Goal: Task Accomplishment & Management: Manage account settings

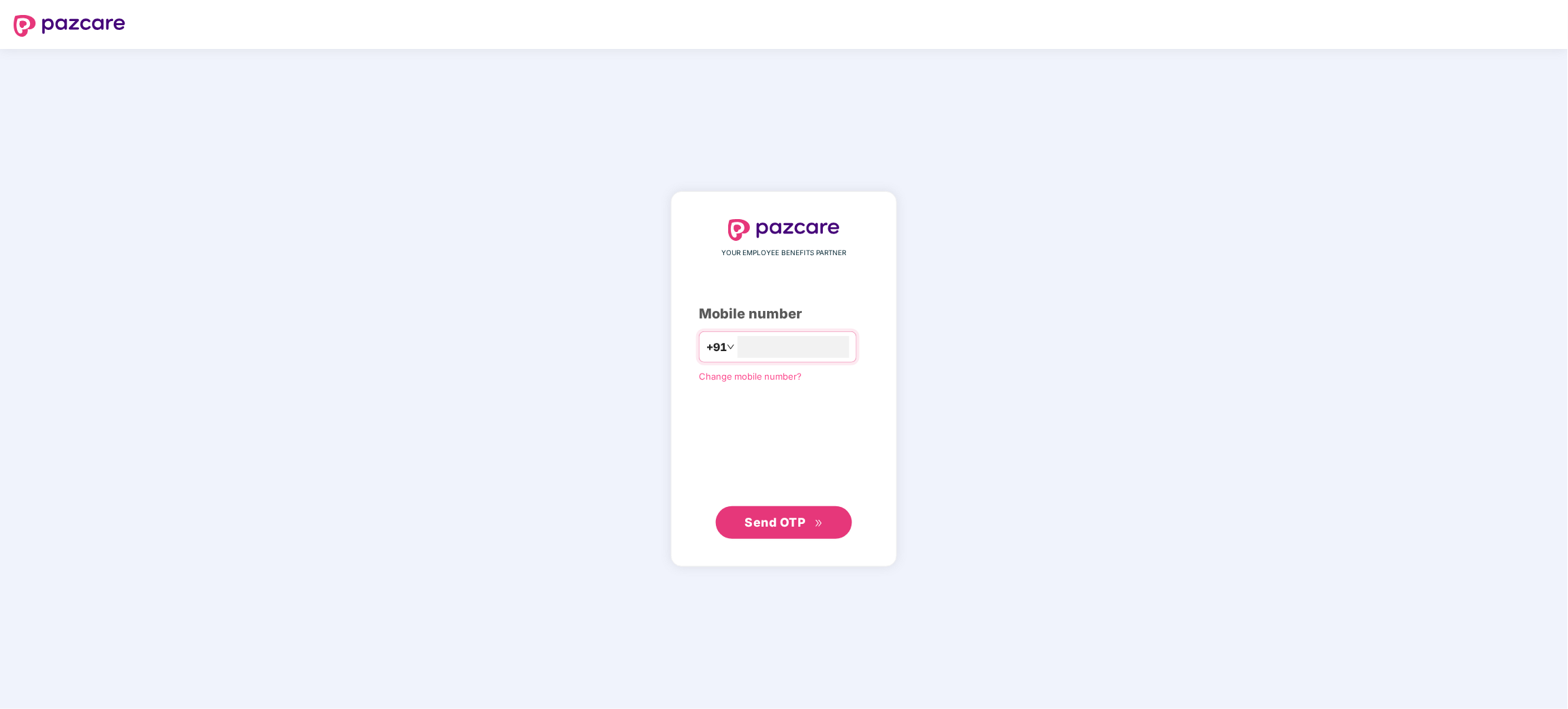
type input "**********"
click at [761, 518] on span "Send OTP" at bounding box center [775, 522] width 60 height 15
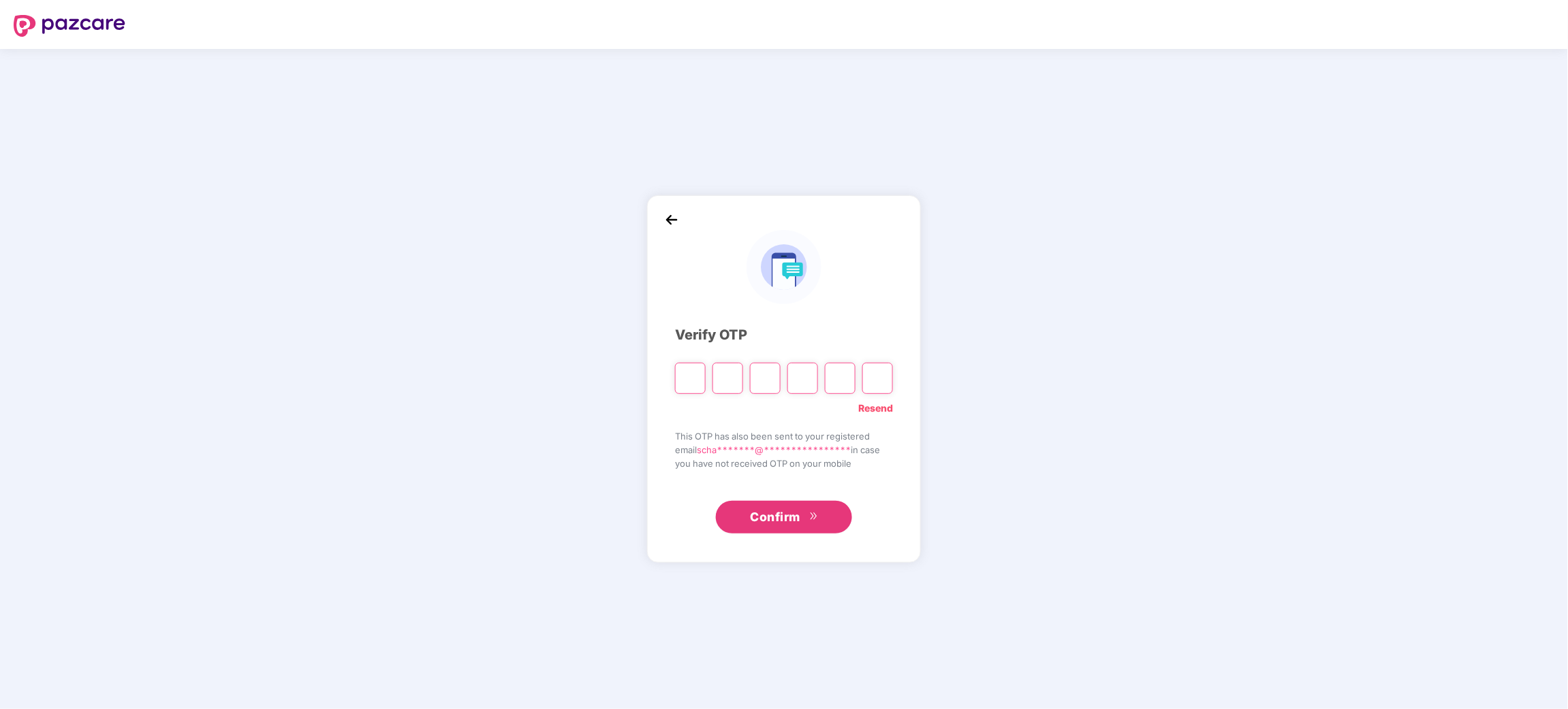
type input "*"
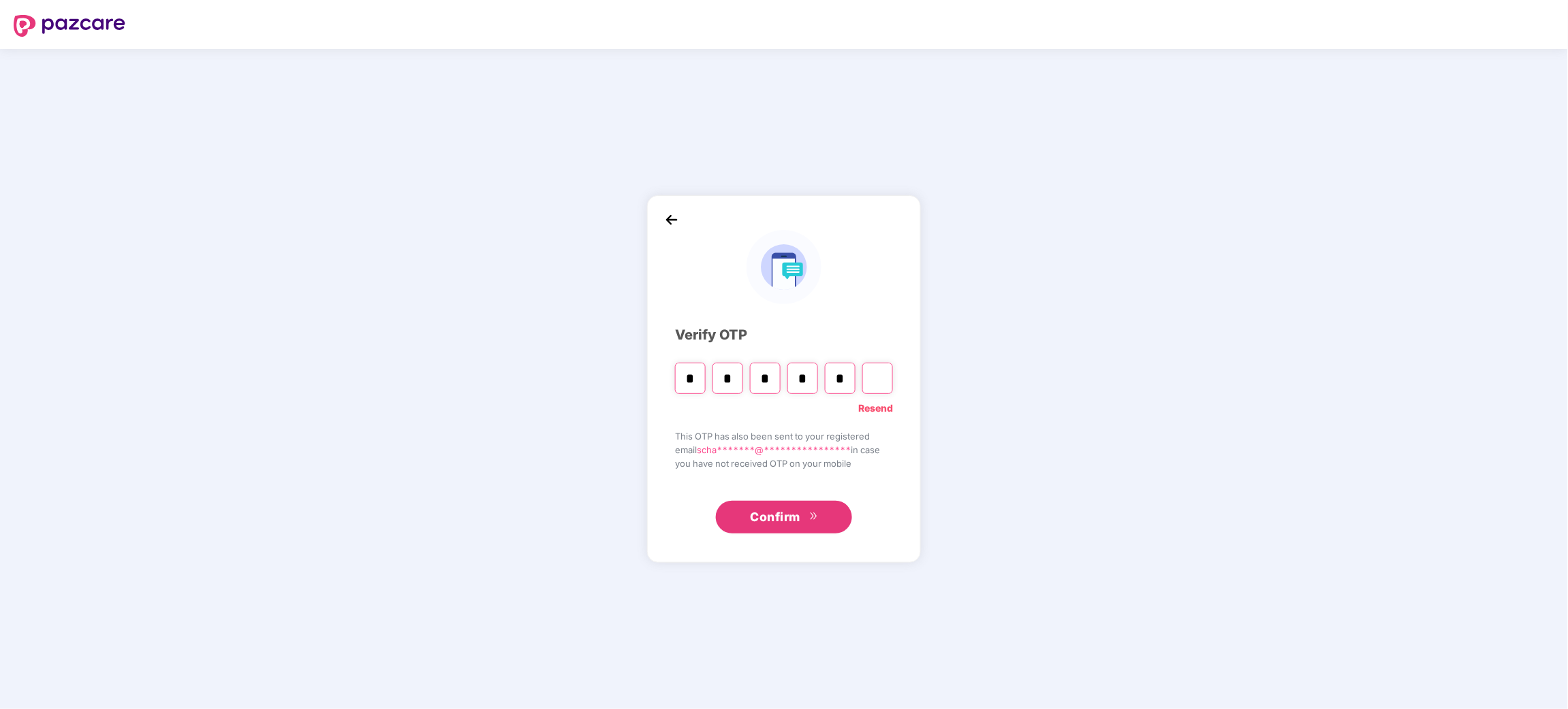
type input "*"
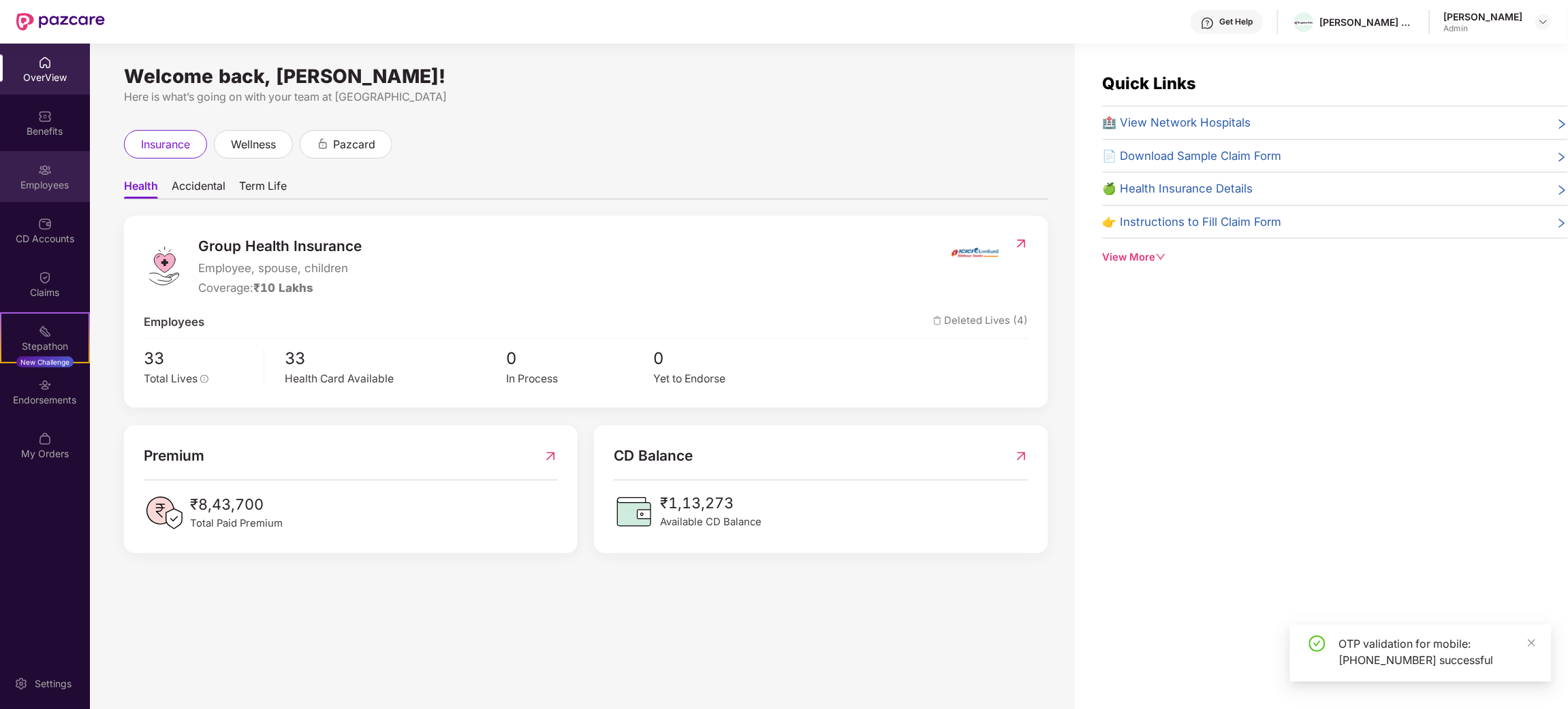
click at [44, 179] on div "Employees" at bounding box center [45, 185] width 90 height 14
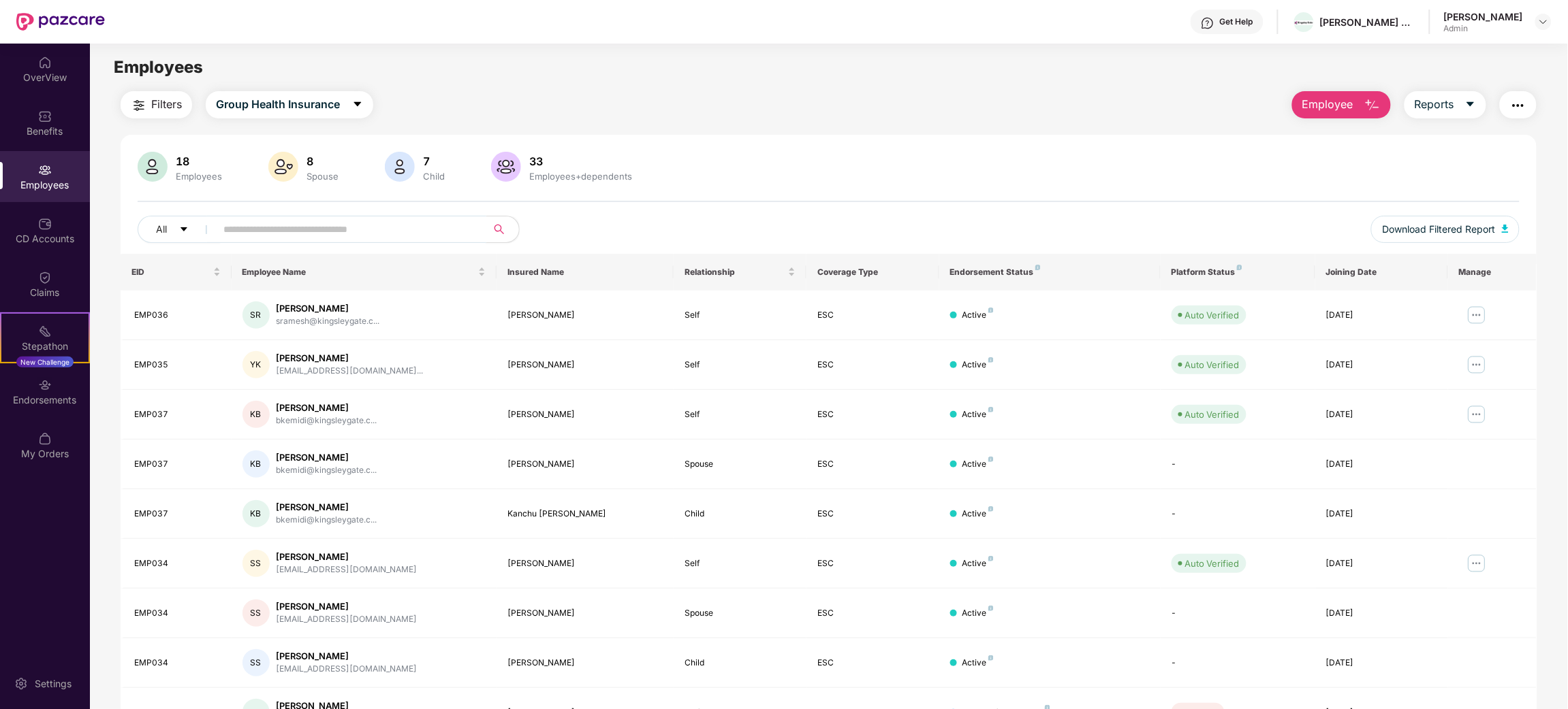
click at [252, 234] on input "text" at bounding box center [345, 229] width 244 height 20
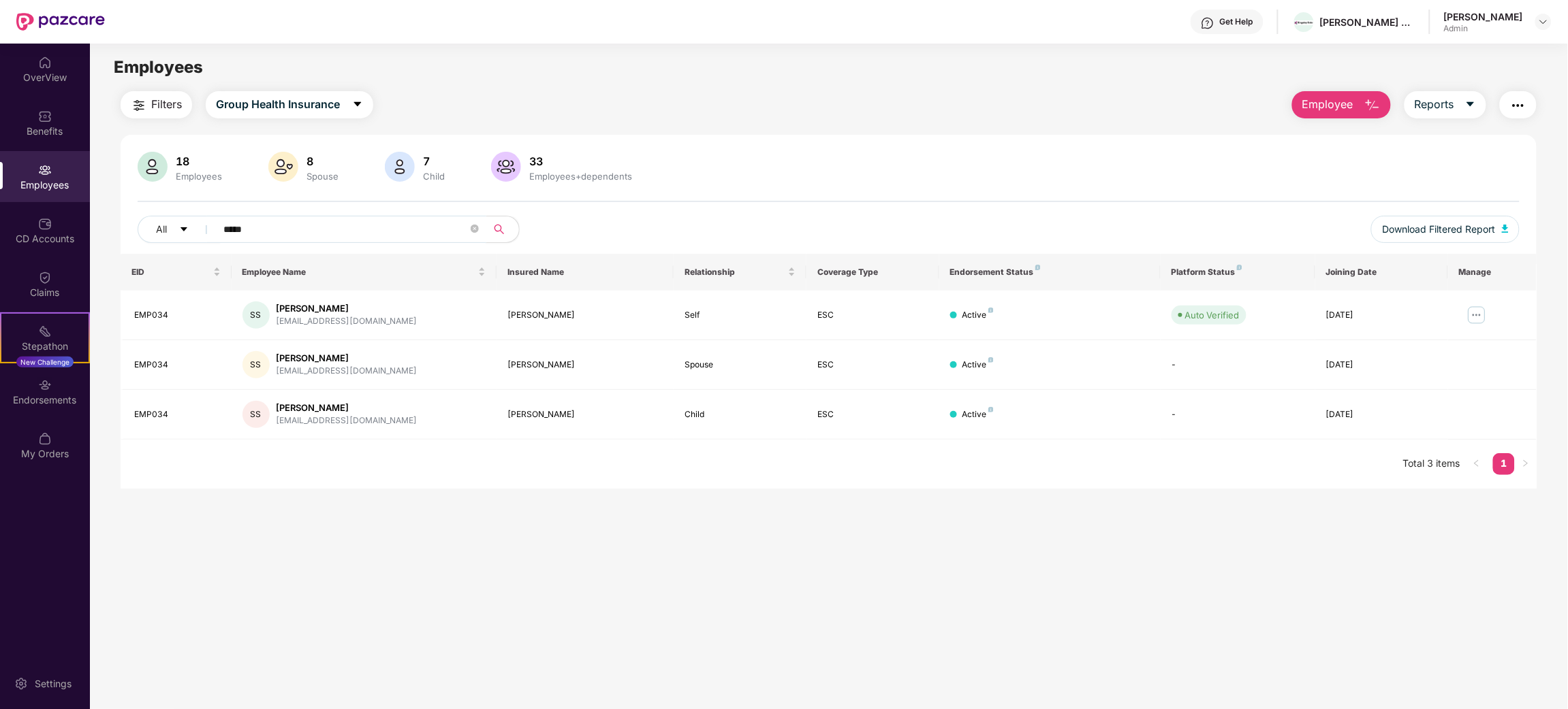
type input "*****"
click at [1474, 318] on img at bounding box center [1476, 315] width 22 height 22
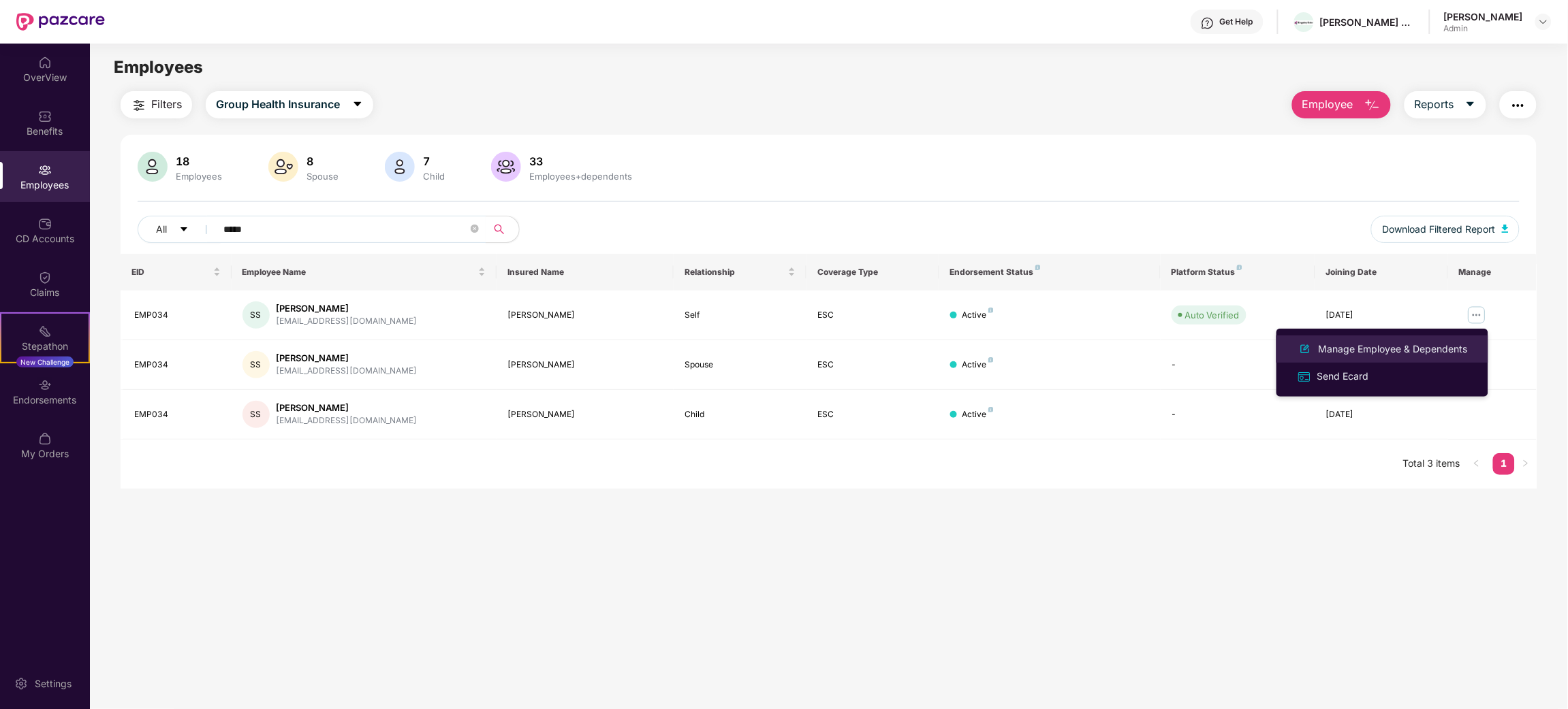
click at [1378, 351] on div "Manage Employee & Dependents" at bounding box center [1393, 349] width 155 height 15
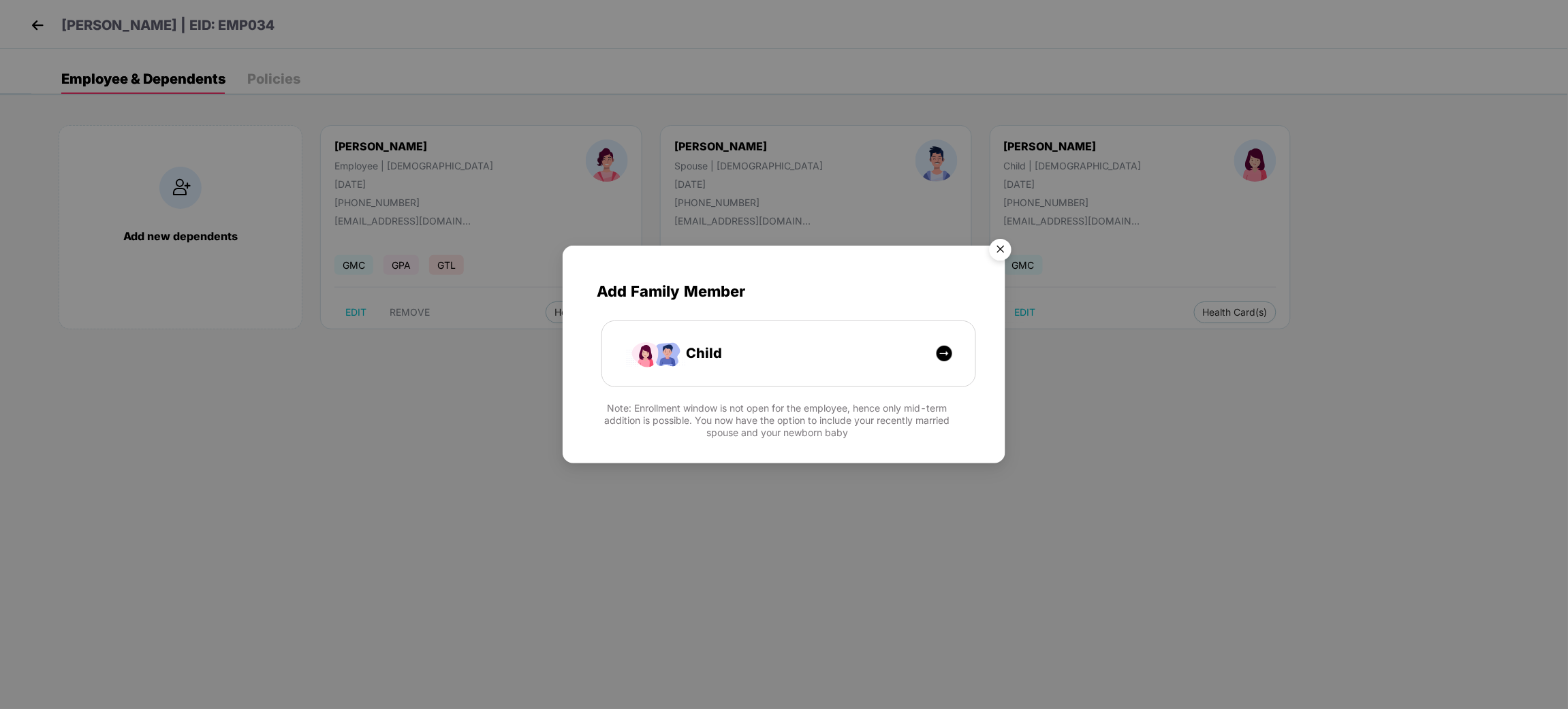
click at [1007, 251] on img "Close" at bounding box center [1000, 251] width 38 height 38
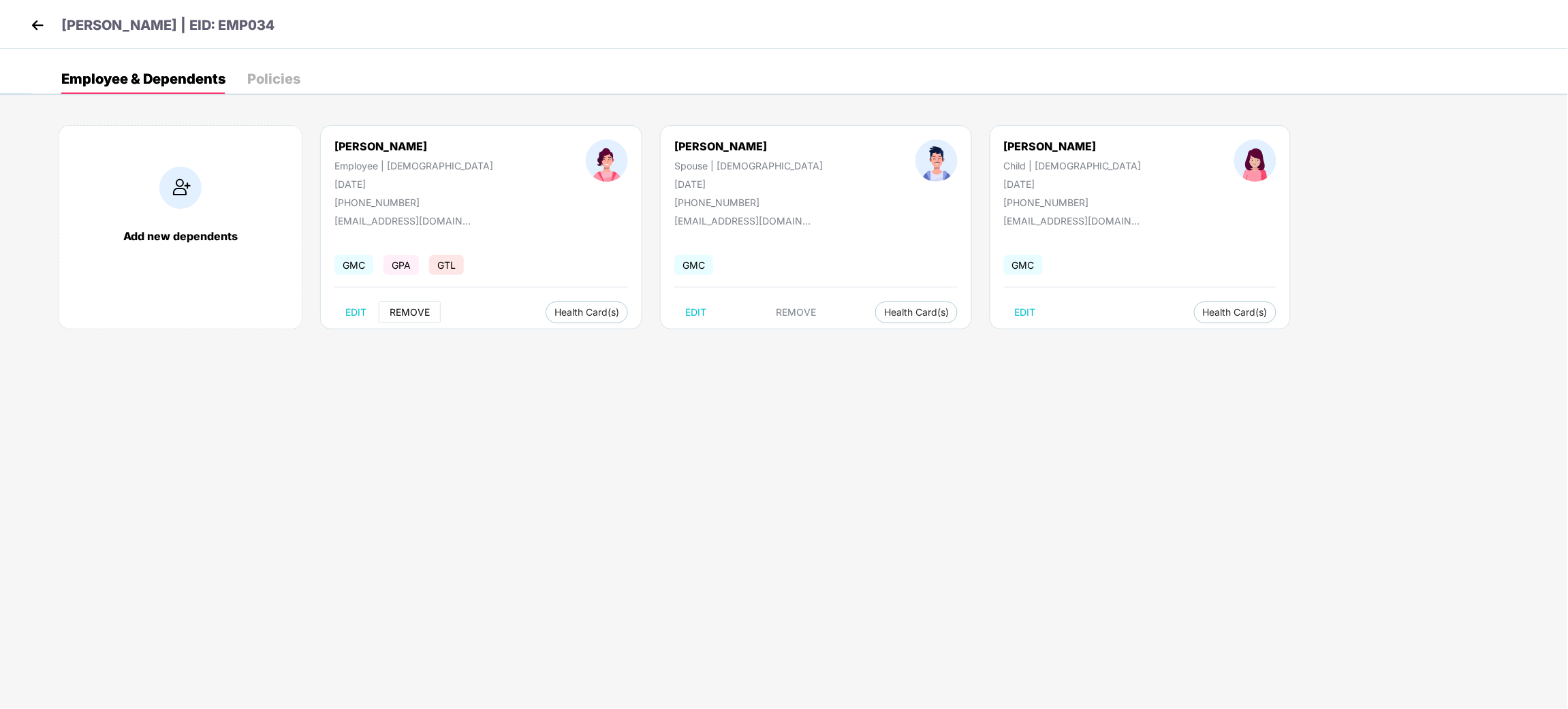
click at [412, 313] on span "REMOVE" at bounding box center [410, 313] width 40 height 11
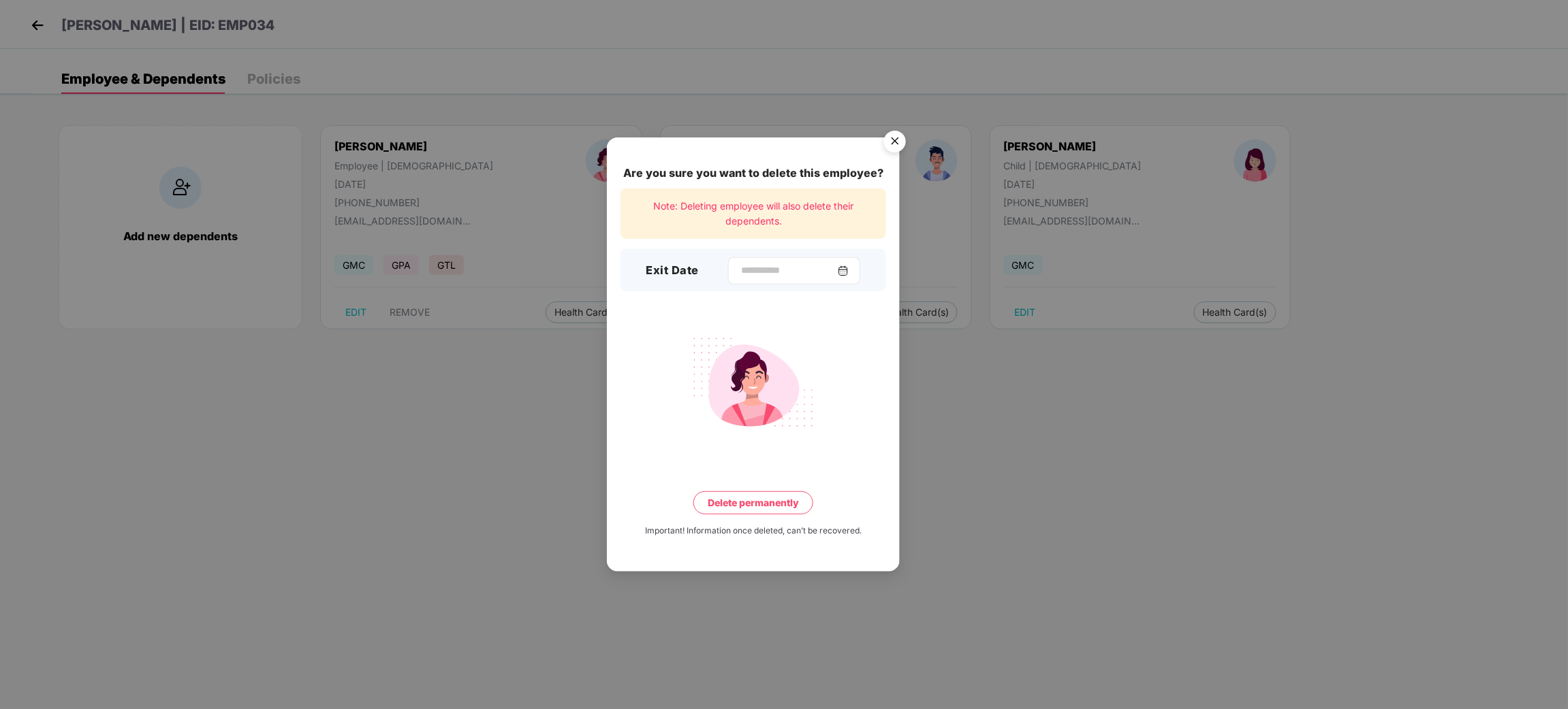
click at [846, 272] on img at bounding box center [843, 271] width 11 height 11
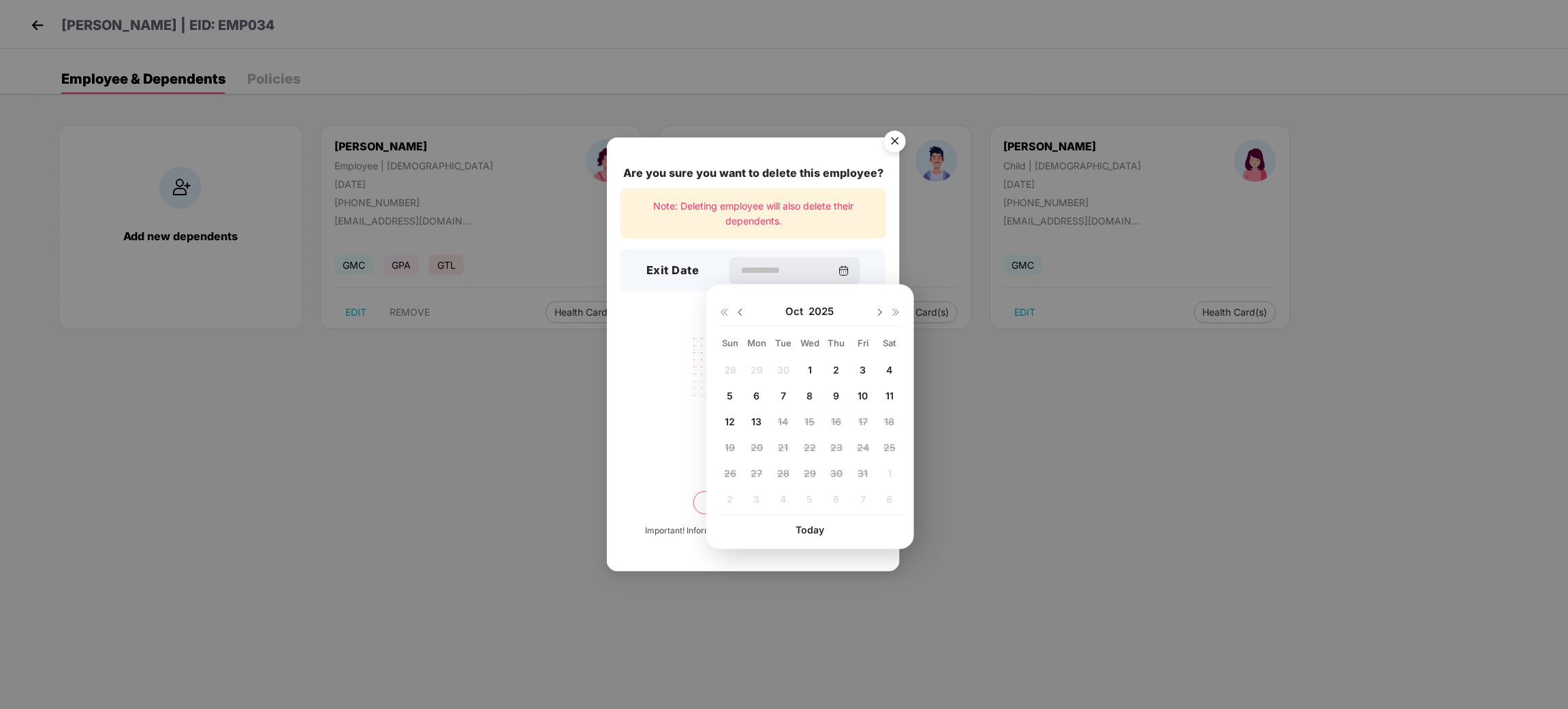
click at [881, 309] on img at bounding box center [880, 313] width 11 height 11
click at [863, 397] on div "26 27 28 29 30 31 1 2 3 4 5 6 7 8 9 10 11 12 13 14 15 16 17 18 19 20 21 22 23 2…" at bounding box center [809, 437] width 183 height 155
click at [861, 396] on div "26 27 28 29 30 31 1 2 3 4 5 6 7 8 9 10 11 12 13 14 15 16 17 18 19 20 21 22 23 2…" at bounding box center [809, 437] width 183 height 155
click at [859, 392] on div "26 27 28 29 30 31 1 2 3 4 5 6 7 8 9 10 11 12 13 14 15 16 17 18 19 20 21 22 23 2…" at bounding box center [809, 437] width 183 height 155
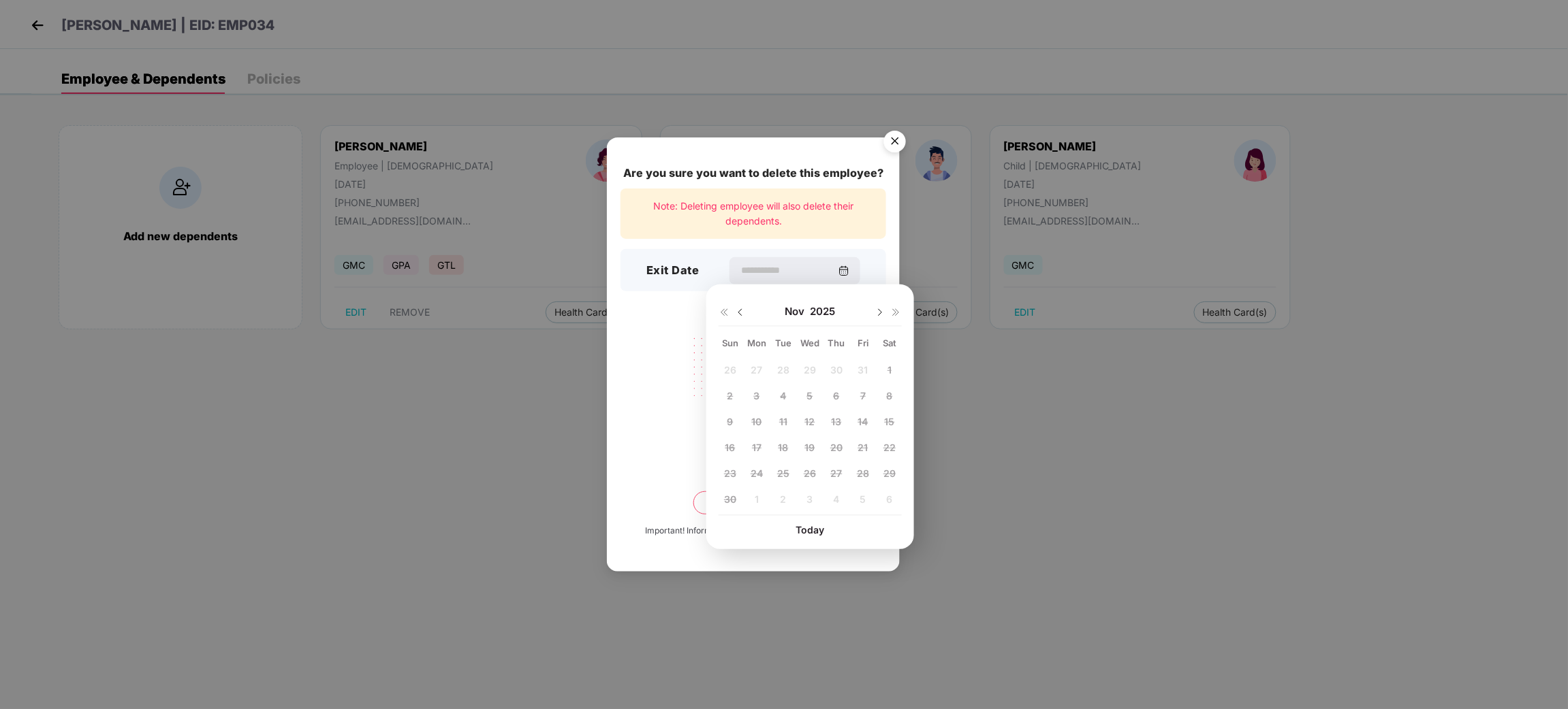
click at [859, 392] on div "26 27 28 29 30 31 1 2 3 4 5 6 7 8 9 10 11 12 13 14 15 16 17 18 19 20 21 22 23 2…" at bounding box center [809, 437] width 183 height 155
click at [880, 313] on img at bounding box center [880, 313] width 11 height 11
click at [738, 317] on img at bounding box center [741, 313] width 11 height 11
click at [738, 313] on img at bounding box center [741, 313] width 11 height 11
click at [882, 313] on img at bounding box center [880, 313] width 11 height 11
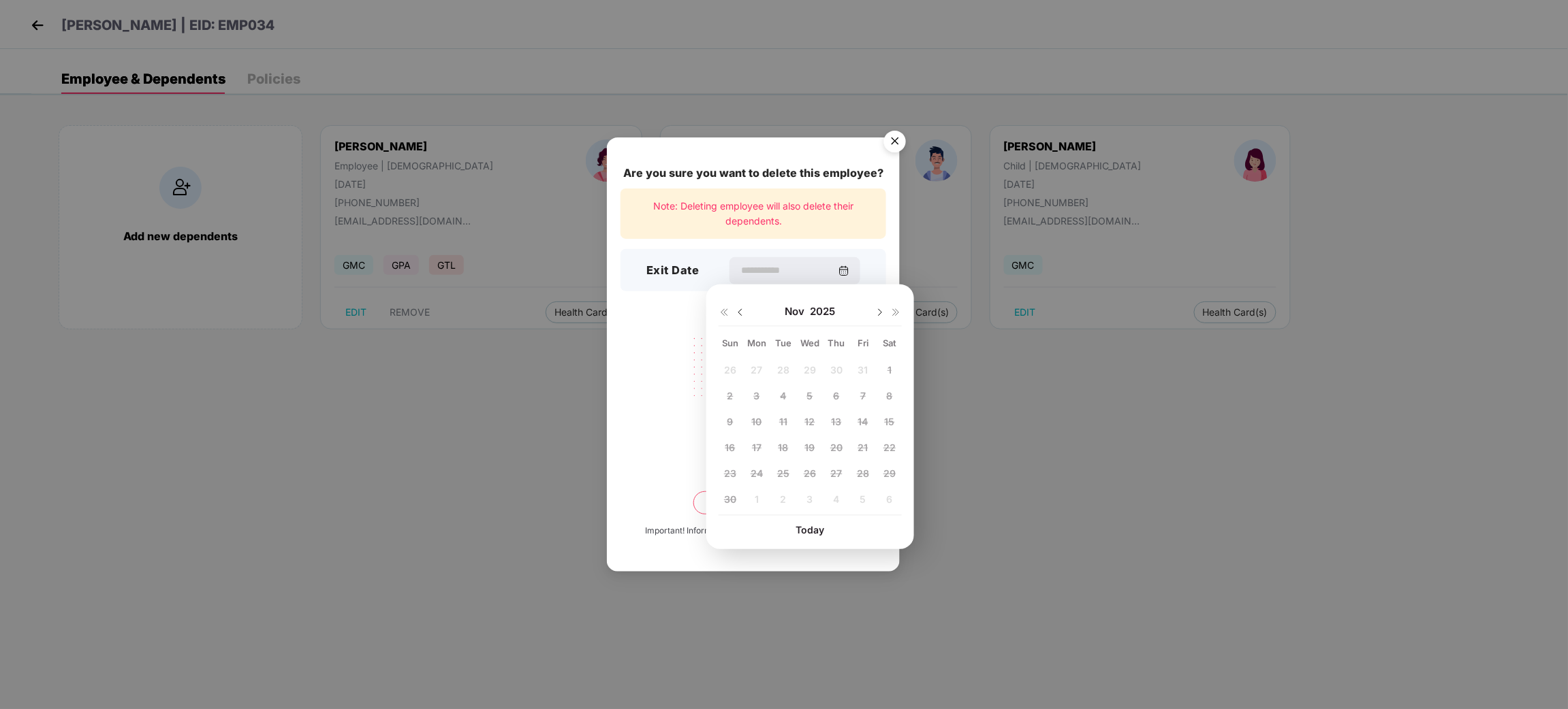
click at [893, 141] on img "Close" at bounding box center [894, 143] width 38 height 38
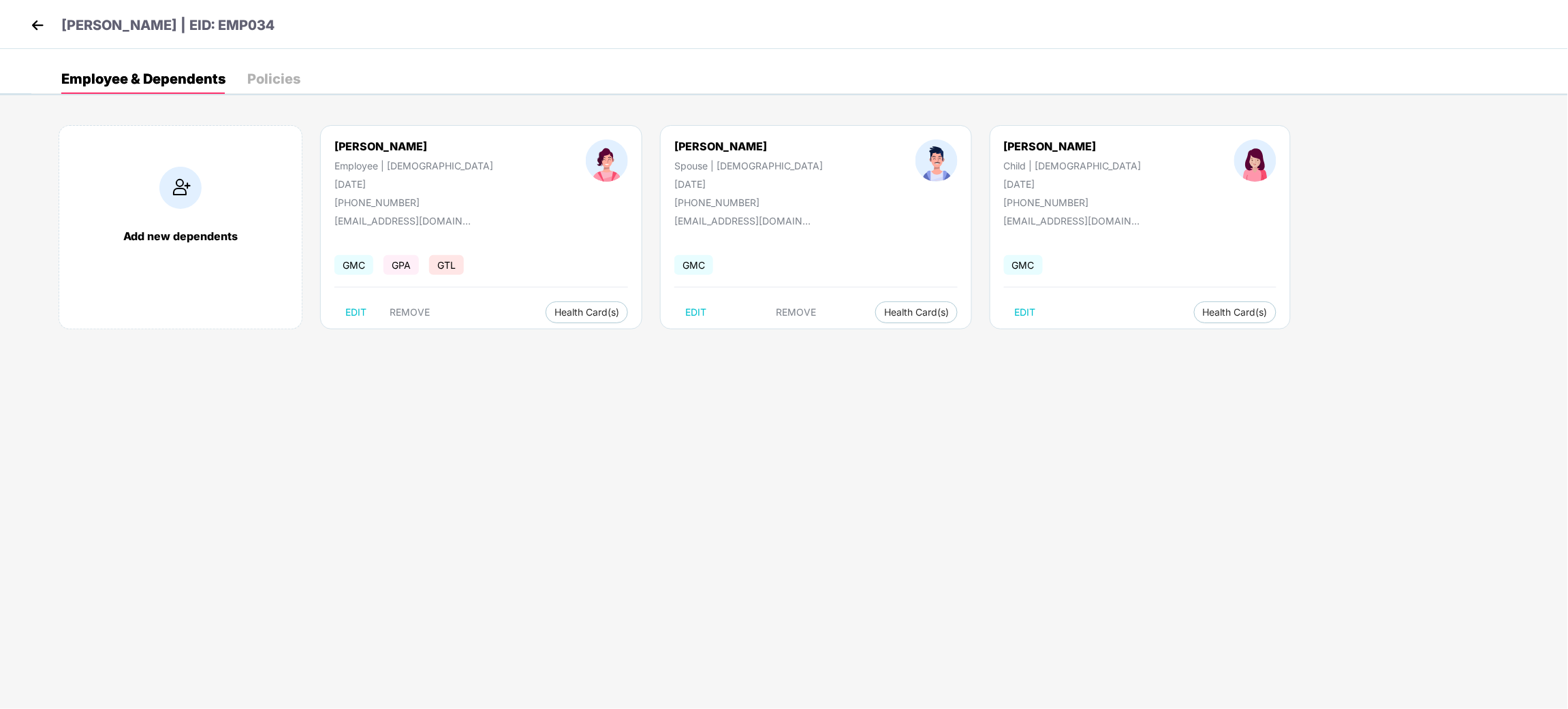
click at [23, 30] on div "[PERSON_NAME] | EID: EMP034" at bounding box center [784, 24] width 1568 height 49
click at [35, 26] on img at bounding box center [37, 25] width 20 height 20
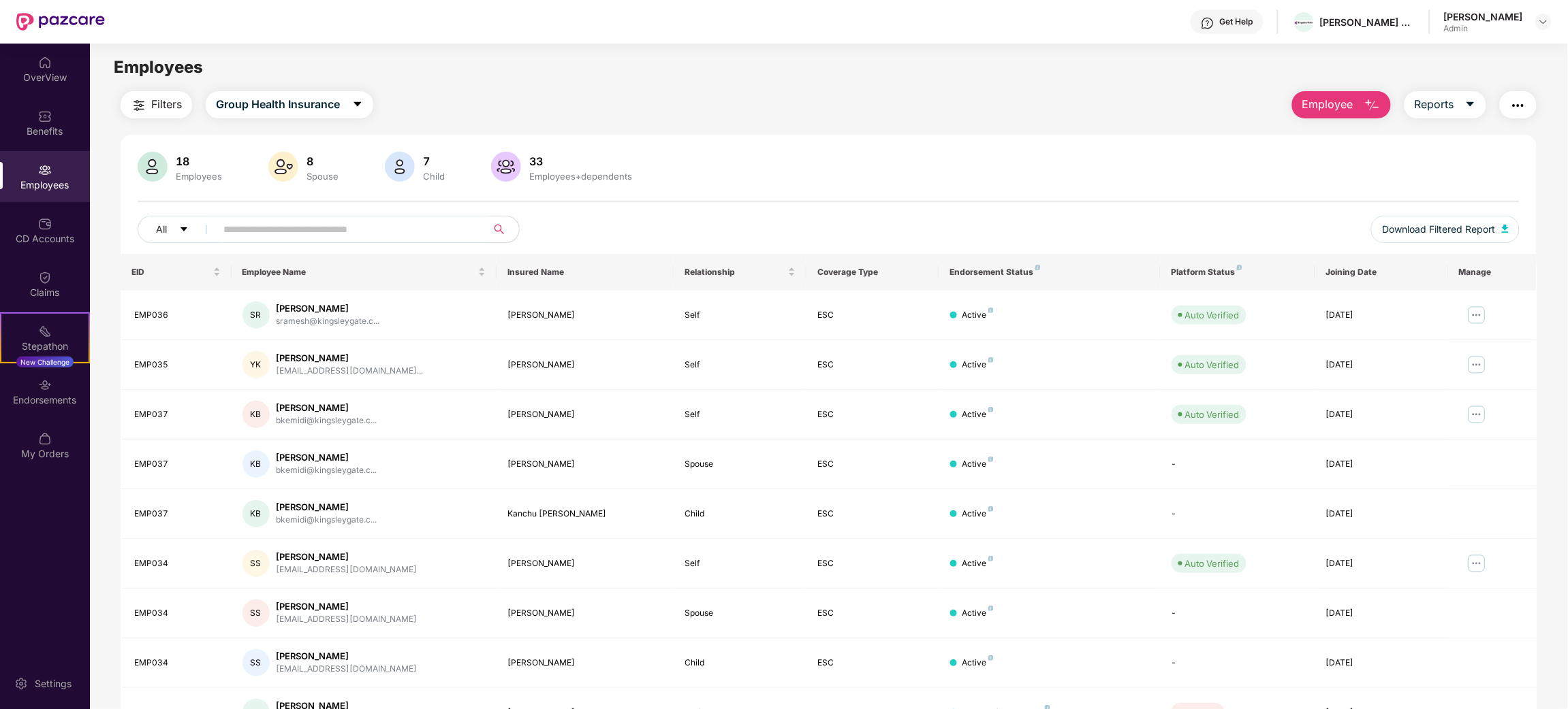
click at [256, 233] on input "text" at bounding box center [345, 229] width 244 height 20
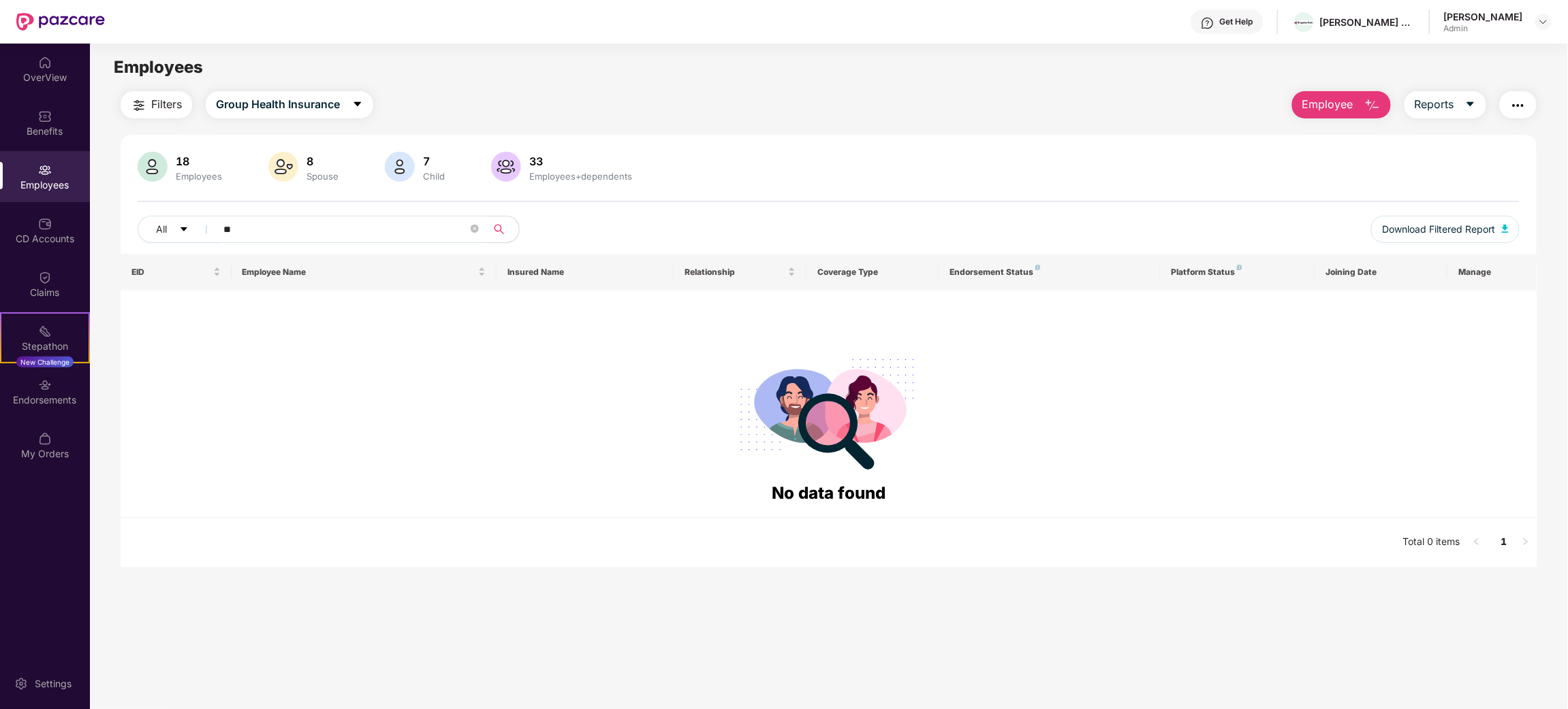
type input "*"
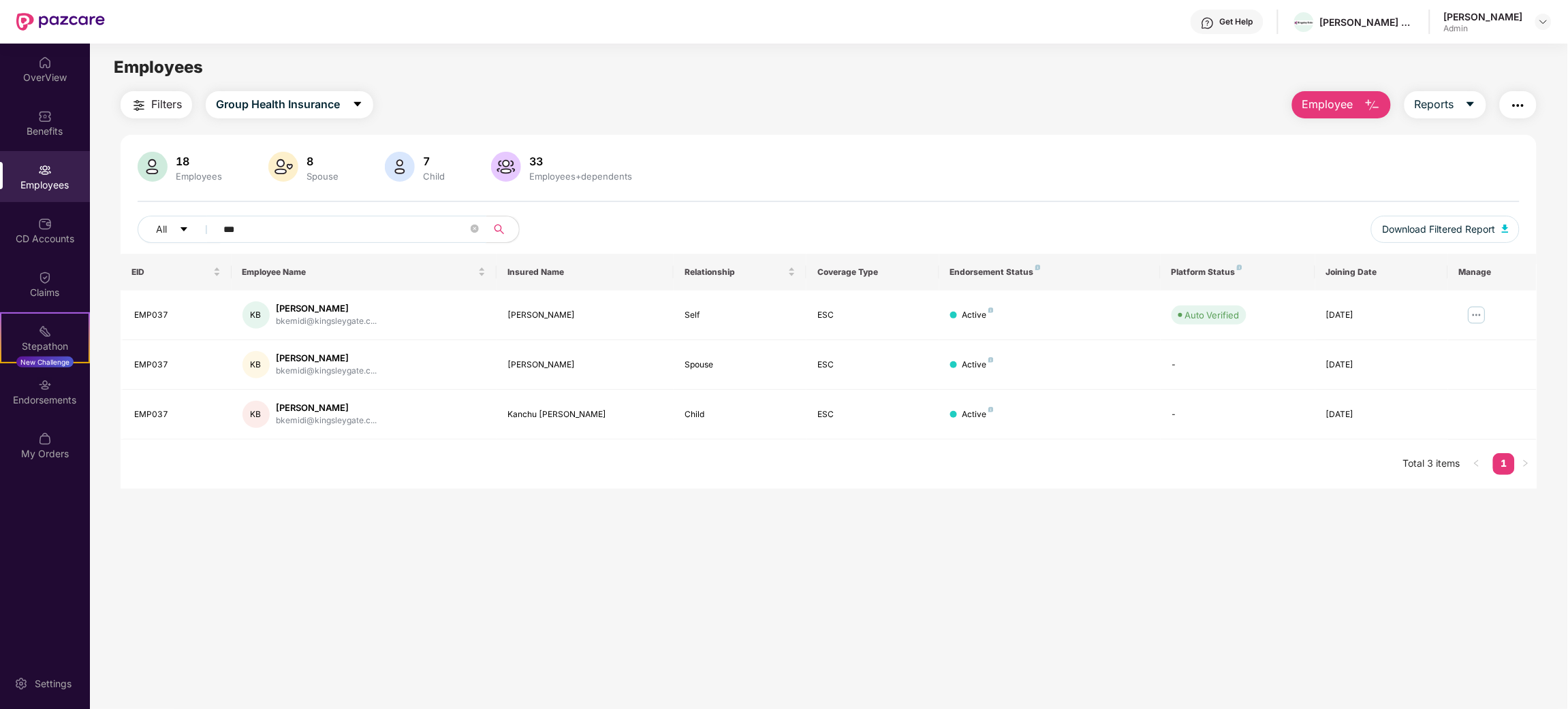
type input "***"
